Goal: Task Accomplishment & Management: Manage account settings

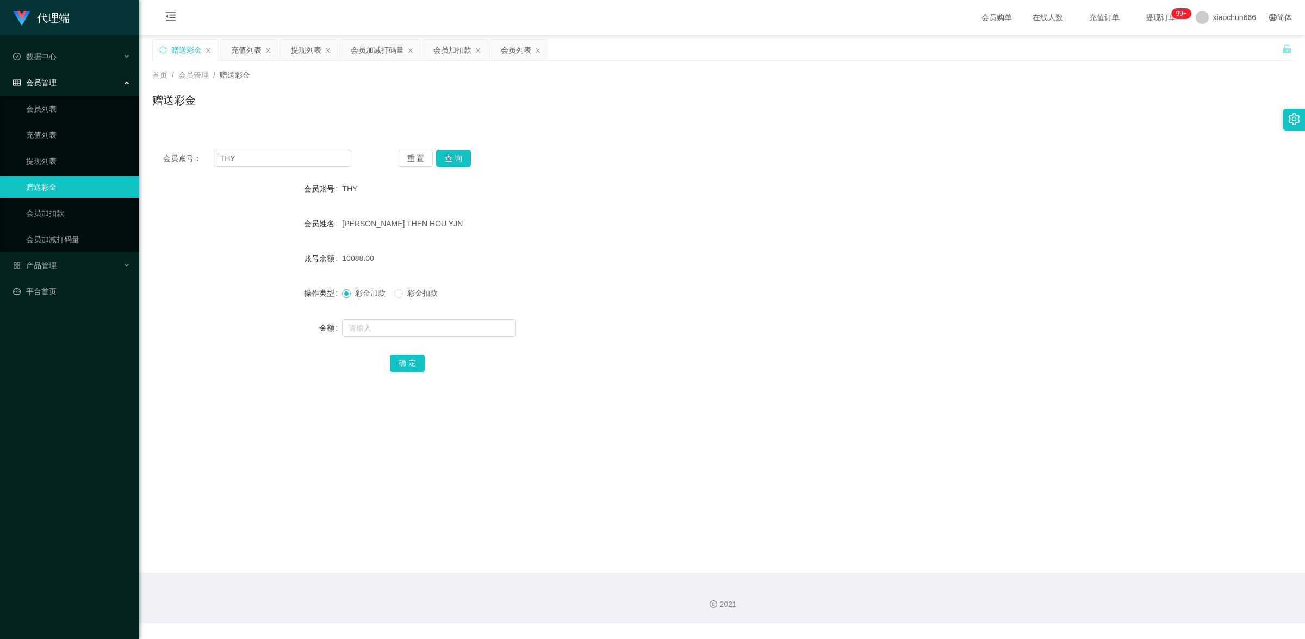
click at [383, 330] on input "text" at bounding box center [429, 327] width 174 height 17
type input "8"
click at [397, 360] on button "确 定" at bounding box center [407, 362] width 35 height 17
click at [34, 161] on link "提现列表" at bounding box center [78, 161] width 104 height 22
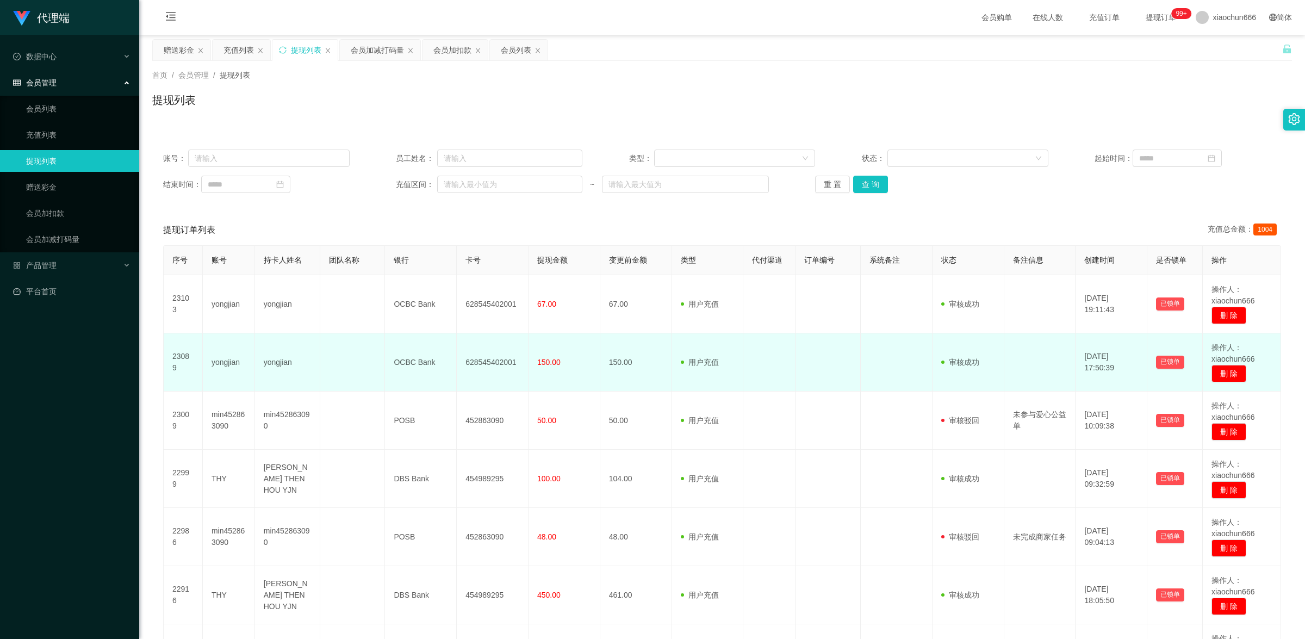
click at [229, 365] on td "yongjian" at bounding box center [229, 362] width 52 height 58
copy td "yongjian"
drag, startPoint x: 215, startPoint y: 362, endPoint x: 292, endPoint y: 371, distance: 77.8
click at [292, 371] on td "yongjian" at bounding box center [287, 362] width 65 height 58
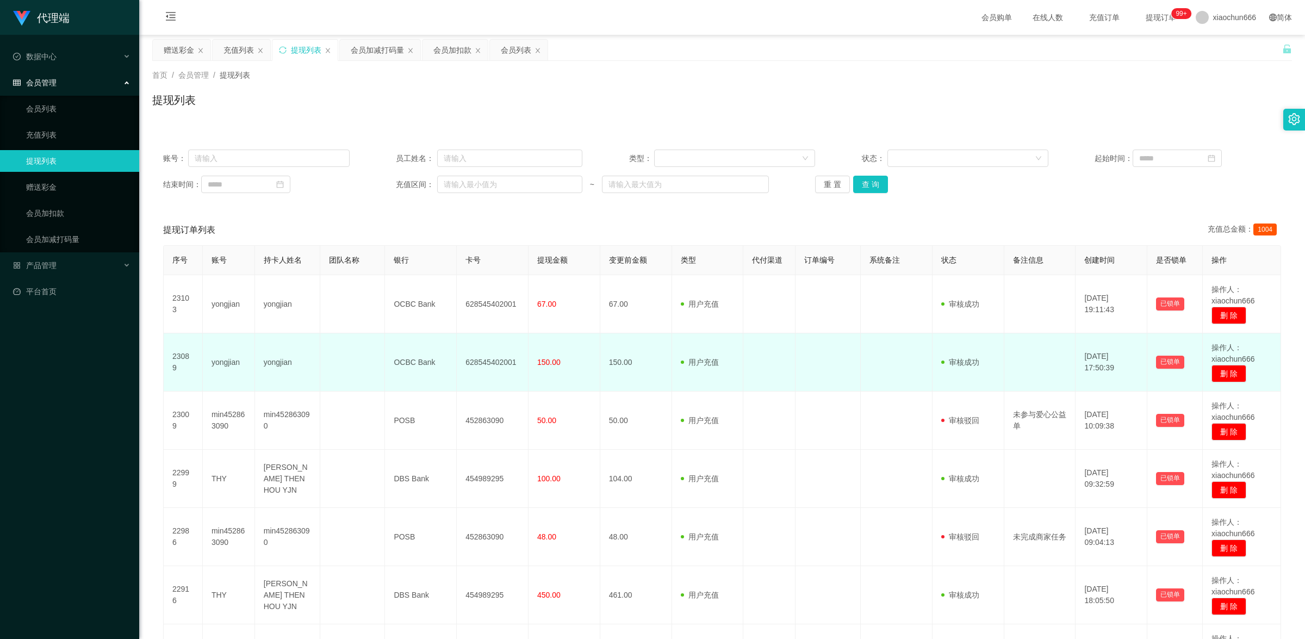
click at [276, 363] on td "yongjian" at bounding box center [287, 362] width 65 height 58
copy td "yongjian"
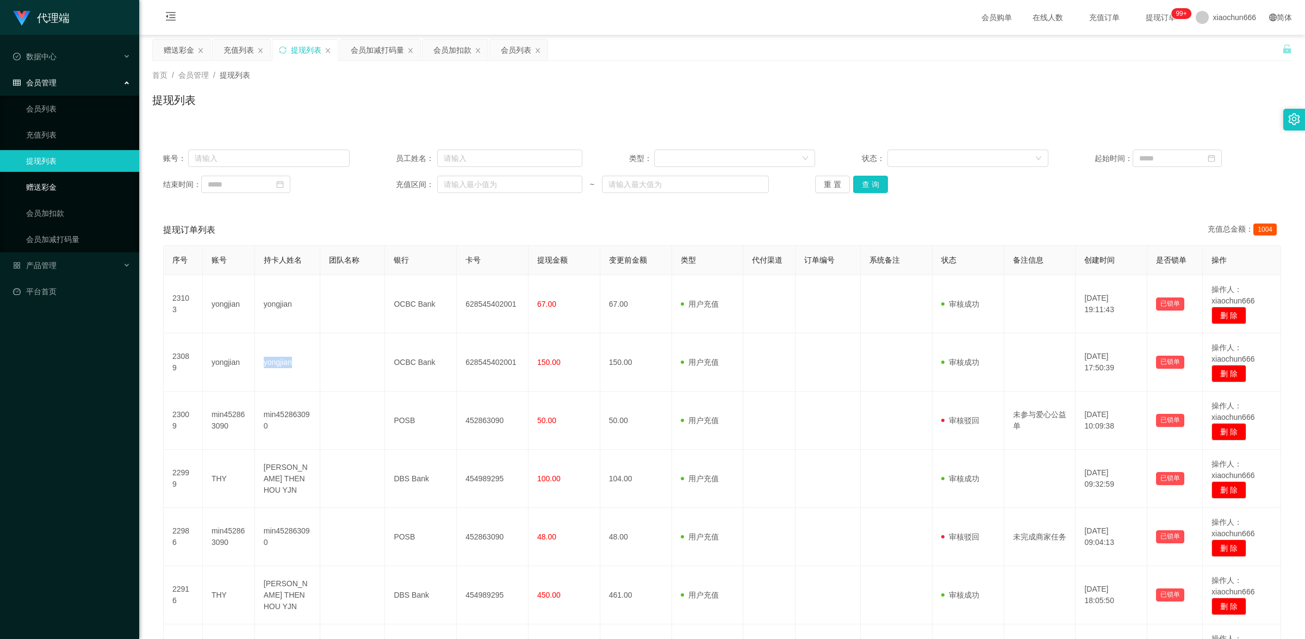
click at [63, 194] on link "赠送彩金" at bounding box center [78, 187] width 104 height 22
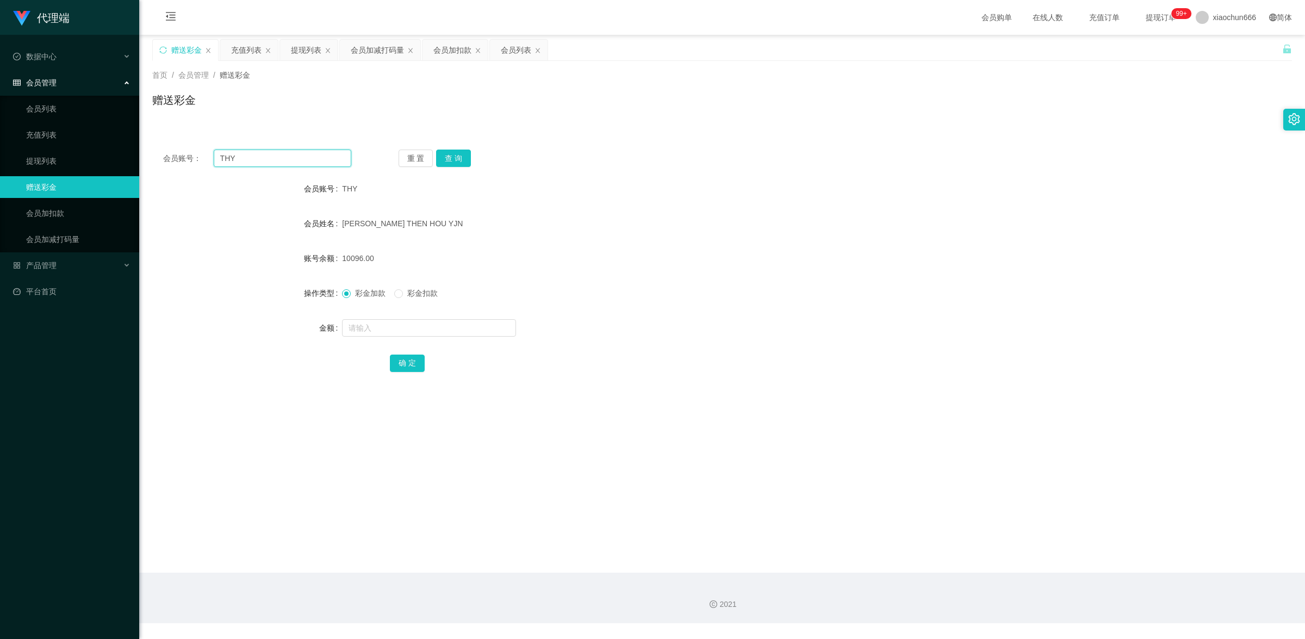
click at [316, 155] on input "THY" at bounding box center [283, 158] width 138 height 17
paste input "yongjian"
type input "yongjian"
click at [444, 157] on button "查 询" at bounding box center [453, 158] width 35 height 17
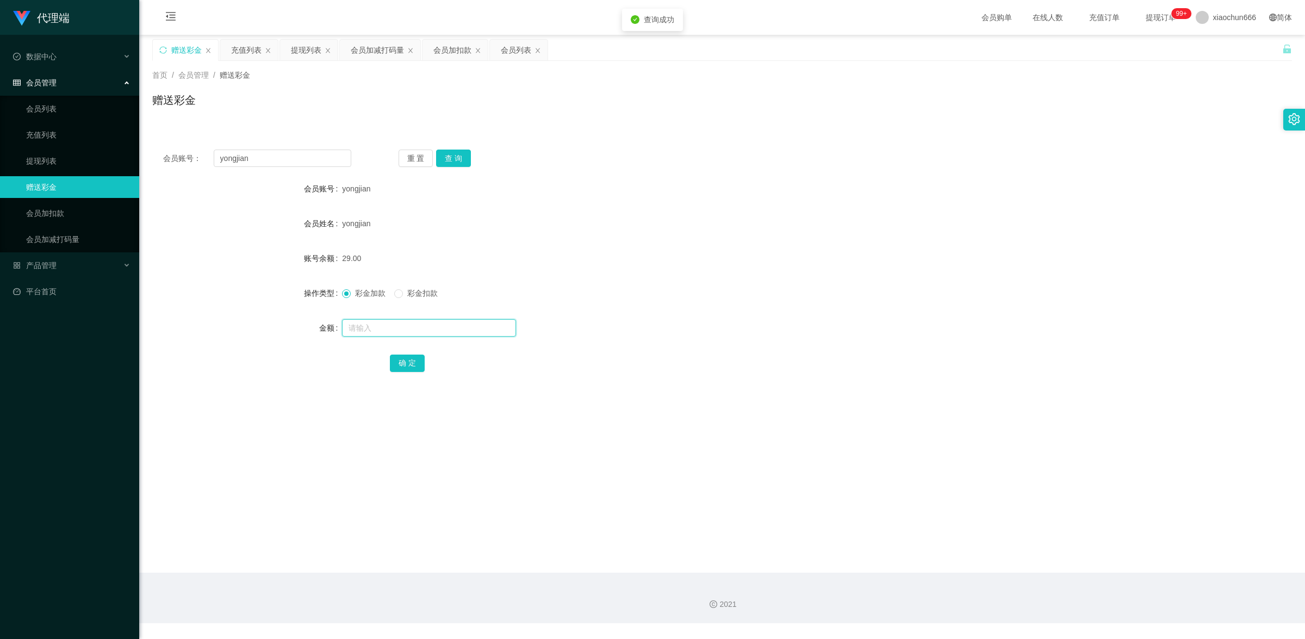
click at [466, 326] on input "text" at bounding box center [429, 327] width 174 height 17
type input "1"
click at [413, 350] on form "会员账号 yongjian 会员姓名 yongjian 账号余额 29.00 操作类型 彩金加款 彩金扣款 金额 1 确 定" at bounding box center [722, 276] width 1140 height 196
click at [412, 358] on button "确 定" at bounding box center [407, 362] width 35 height 17
